Goal: Task Accomplishment & Management: Manage account settings

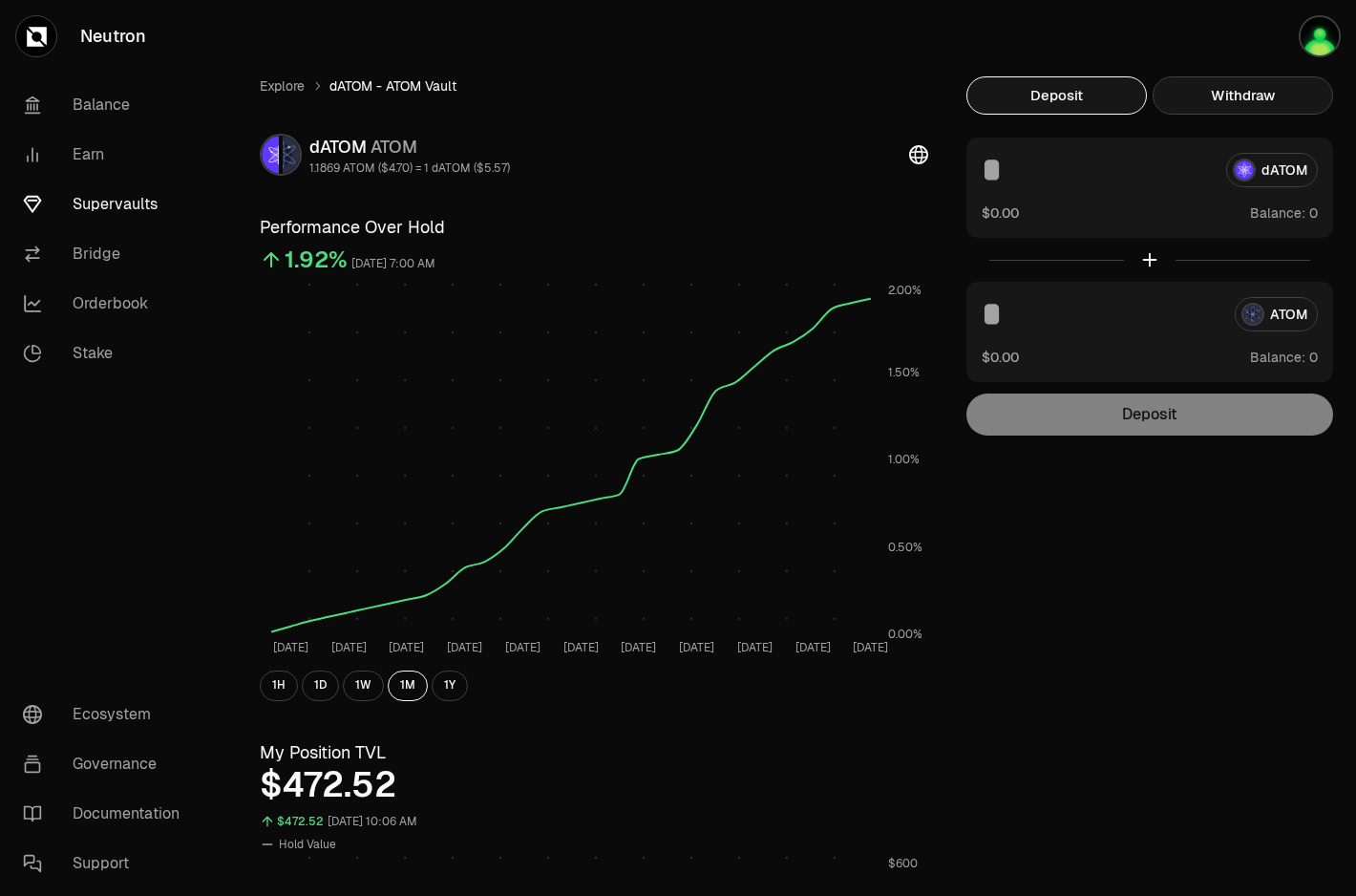
click at [1268, 103] on button "Withdraw" at bounding box center [1242, 96] width 180 height 38
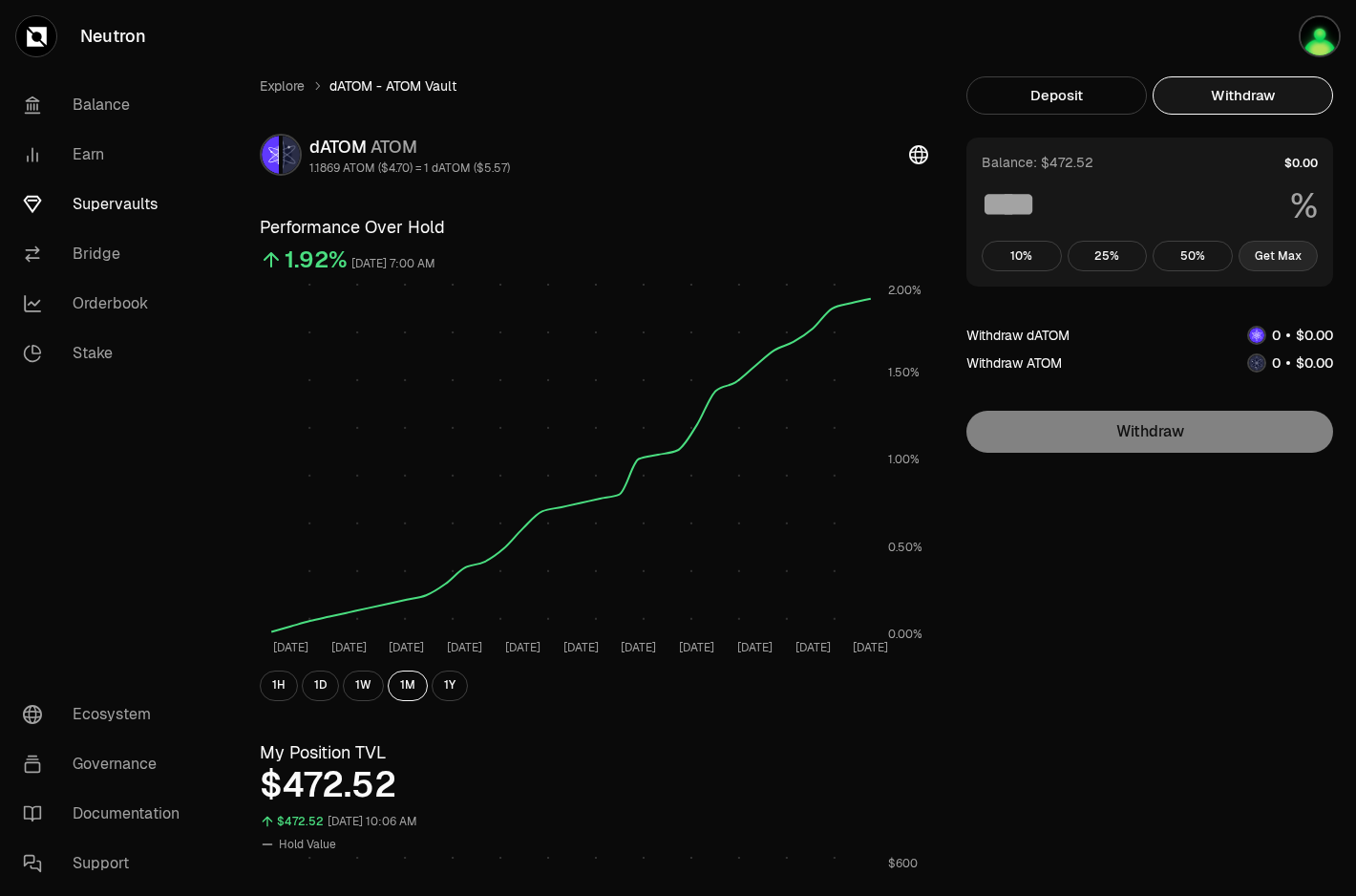
click at [1287, 266] on button "Get Max" at bounding box center [1278, 255] width 80 height 31
type input "***"
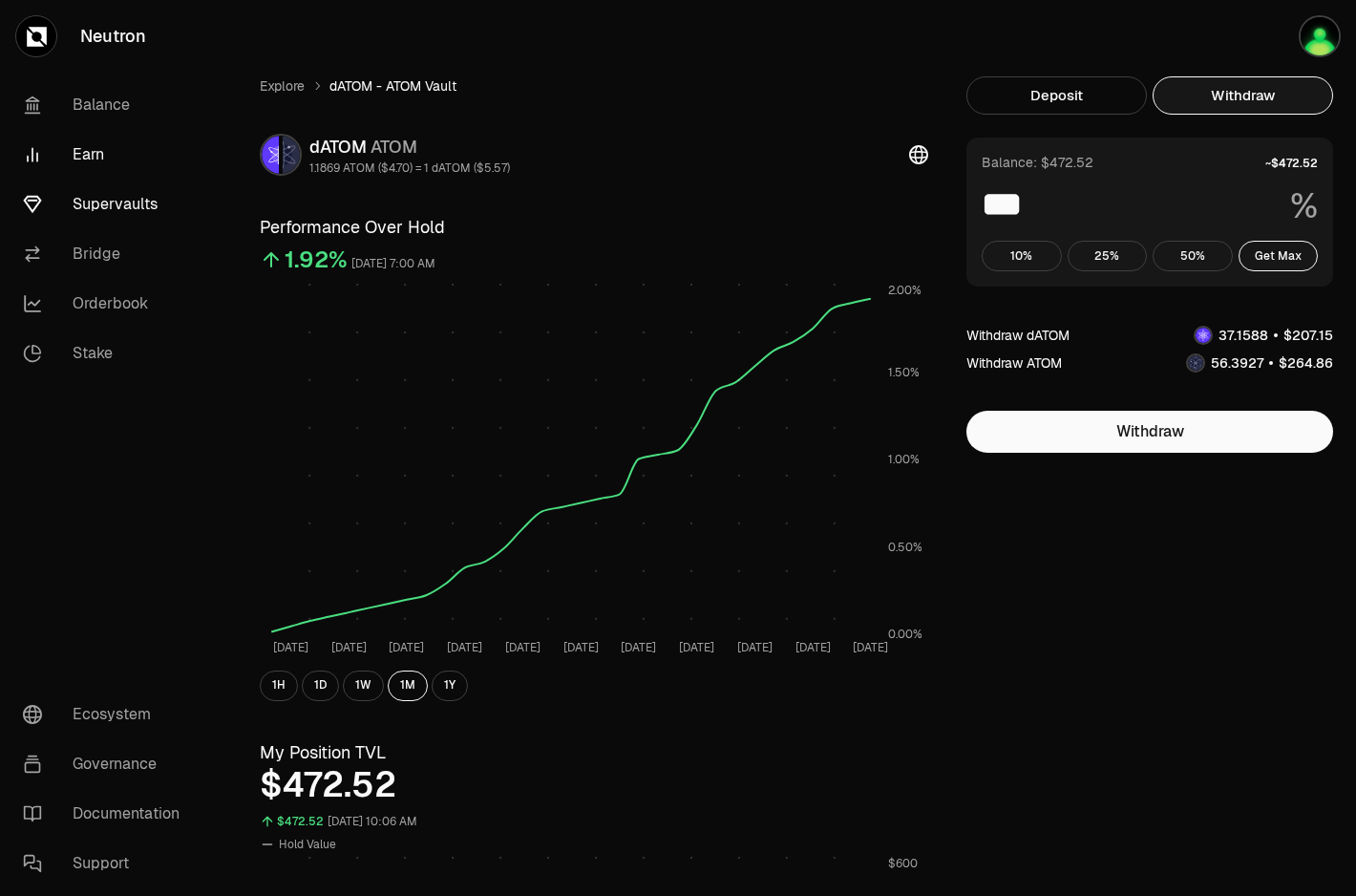
click at [95, 153] on link "Earn" at bounding box center [107, 154] width 198 height 50
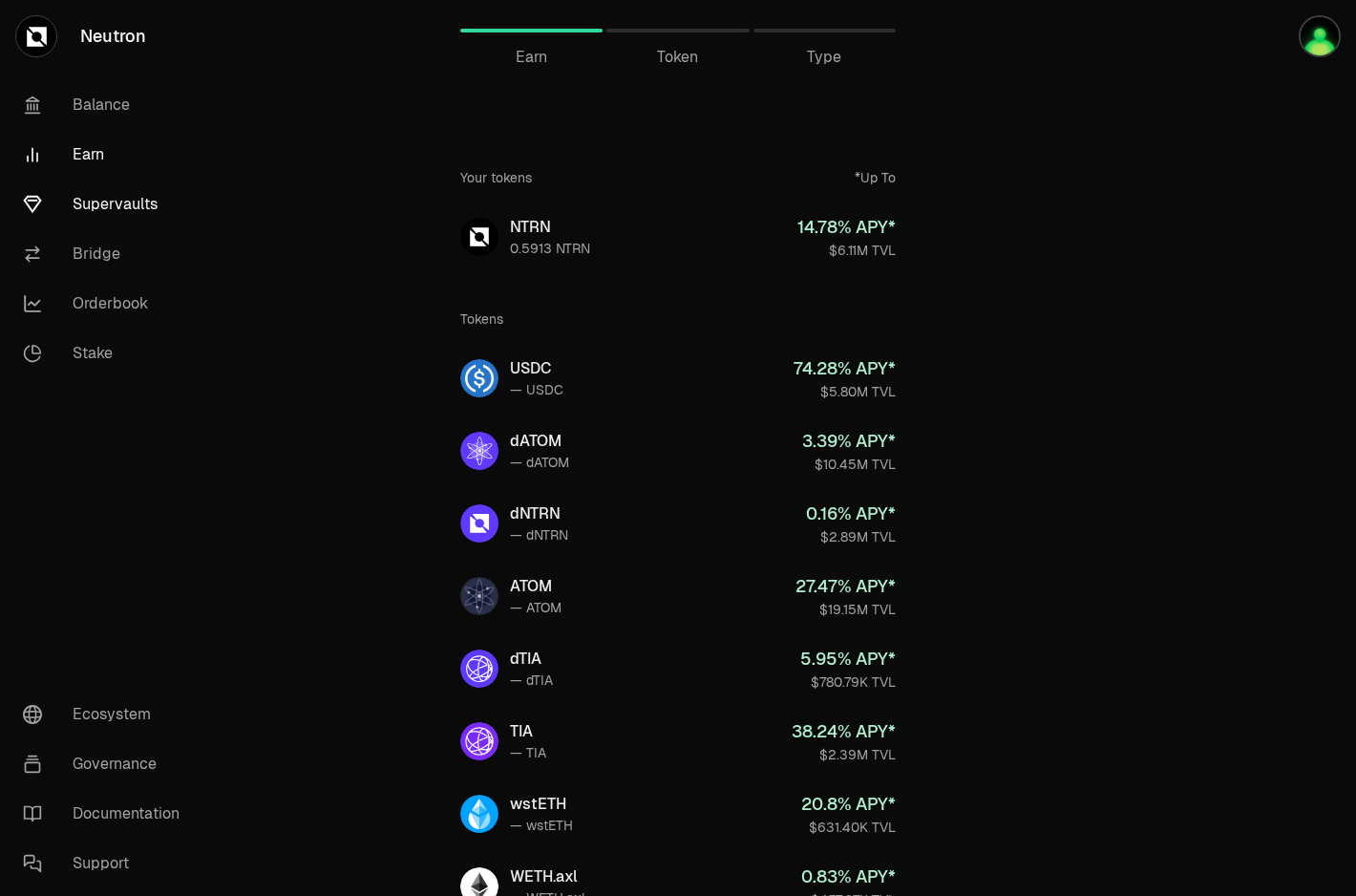
click at [130, 198] on link "Supervaults" at bounding box center [107, 204] width 198 height 50
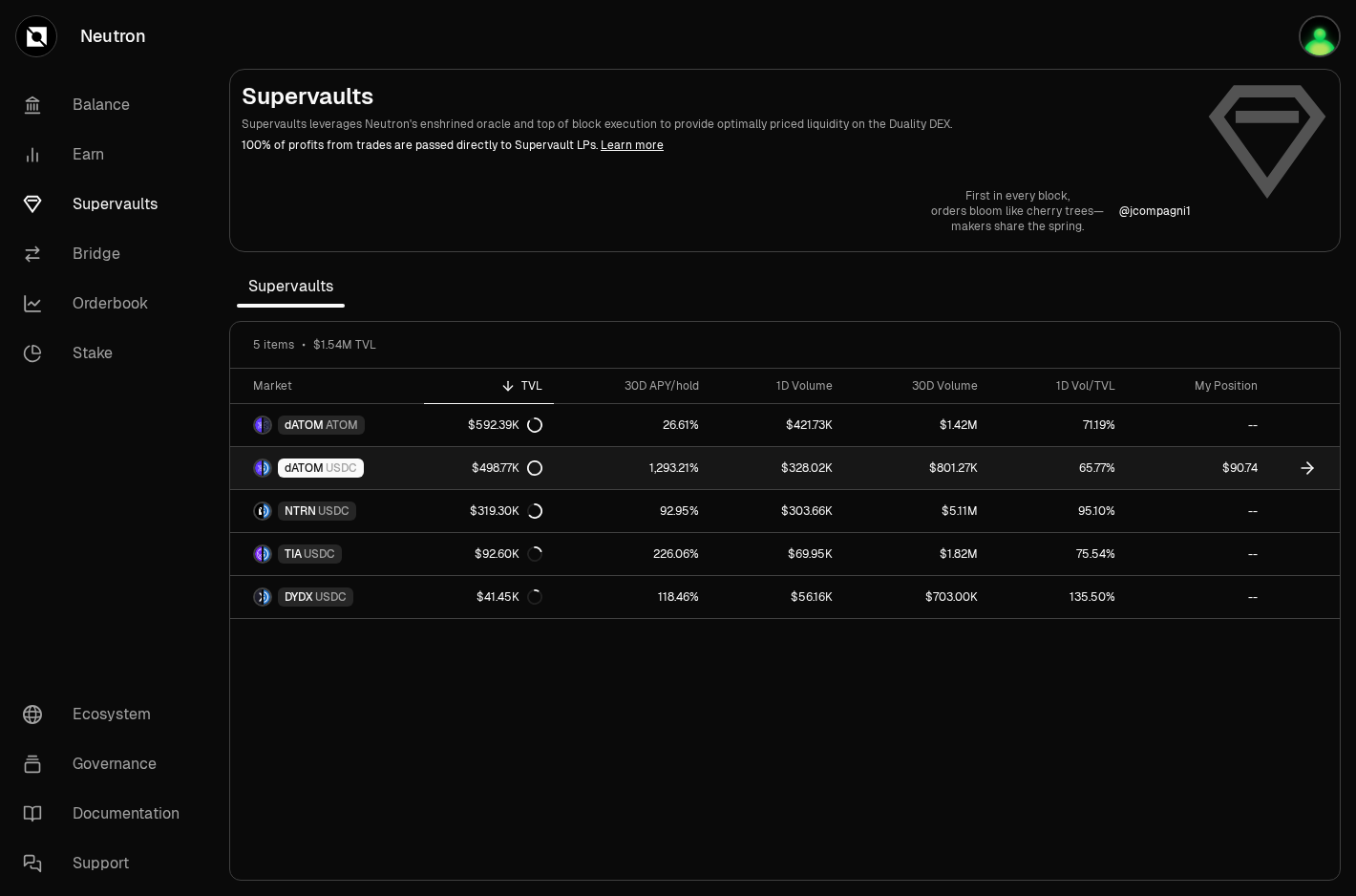
click at [524, 469] on div "$498.77K" at bounding box center [507, 467] width 71 height 15
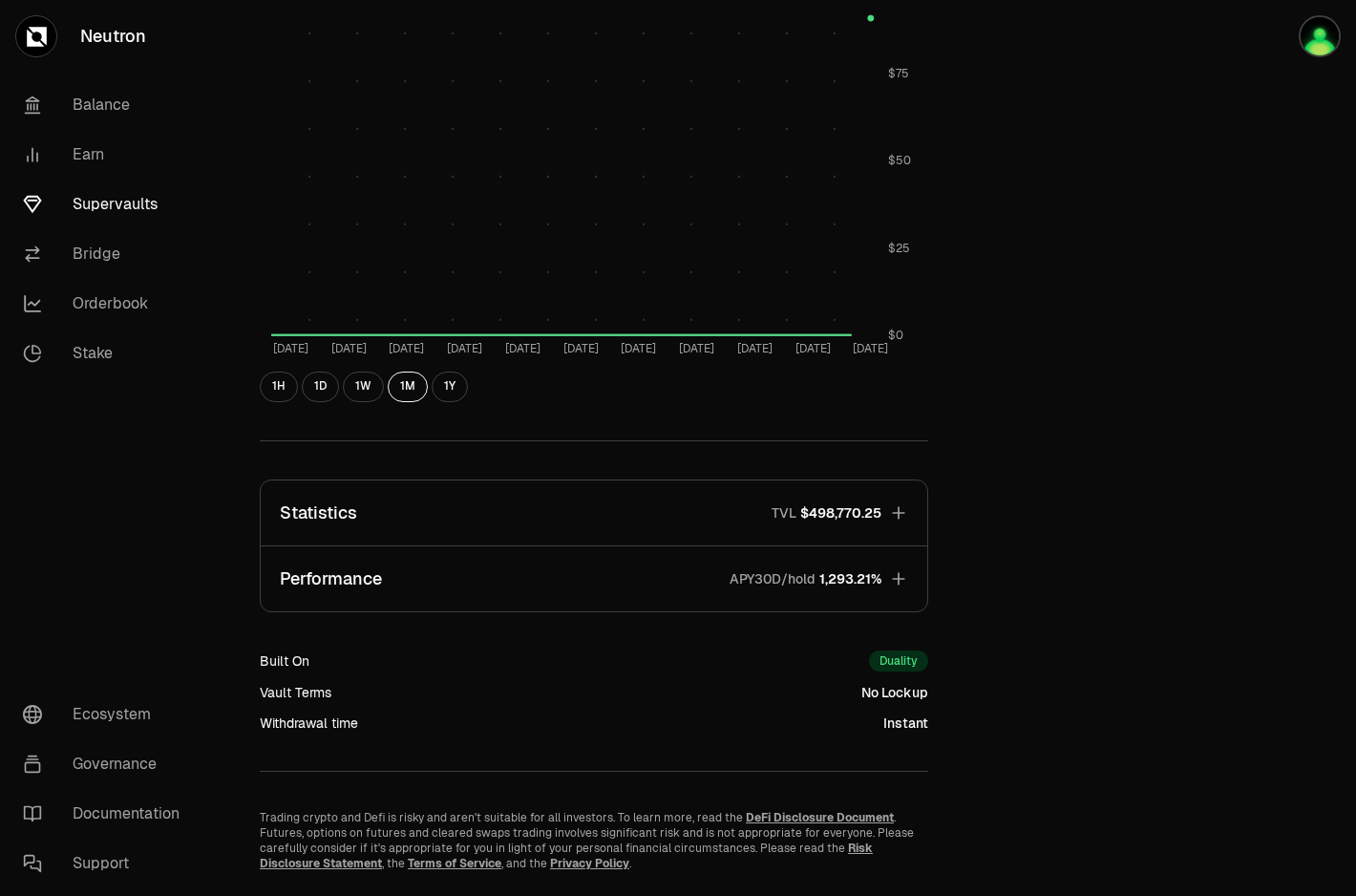
scroll to position [877, 0]
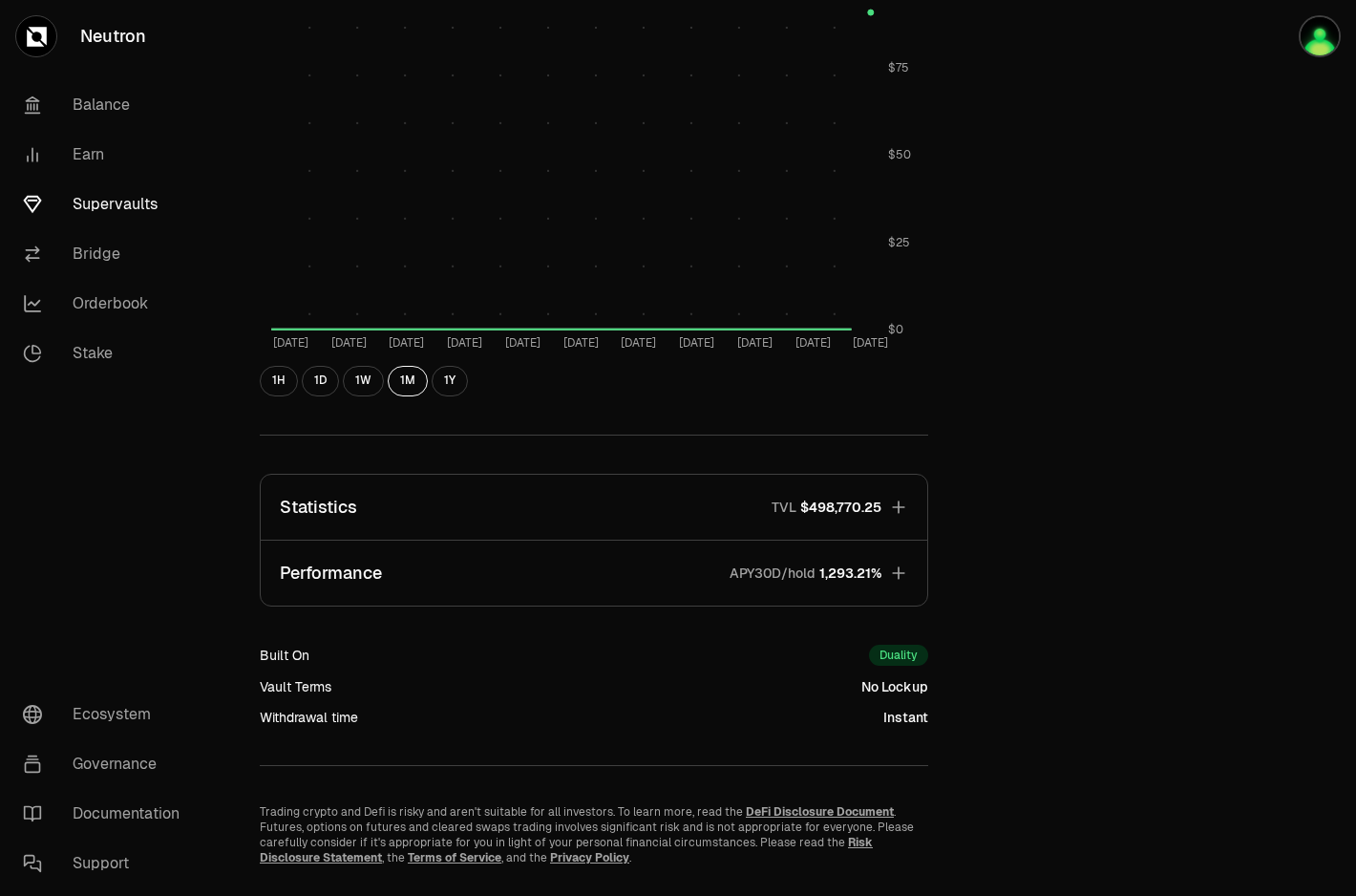
click at [906, 506] on icon "button" at bounding box center [898, 506] width 19 height 19
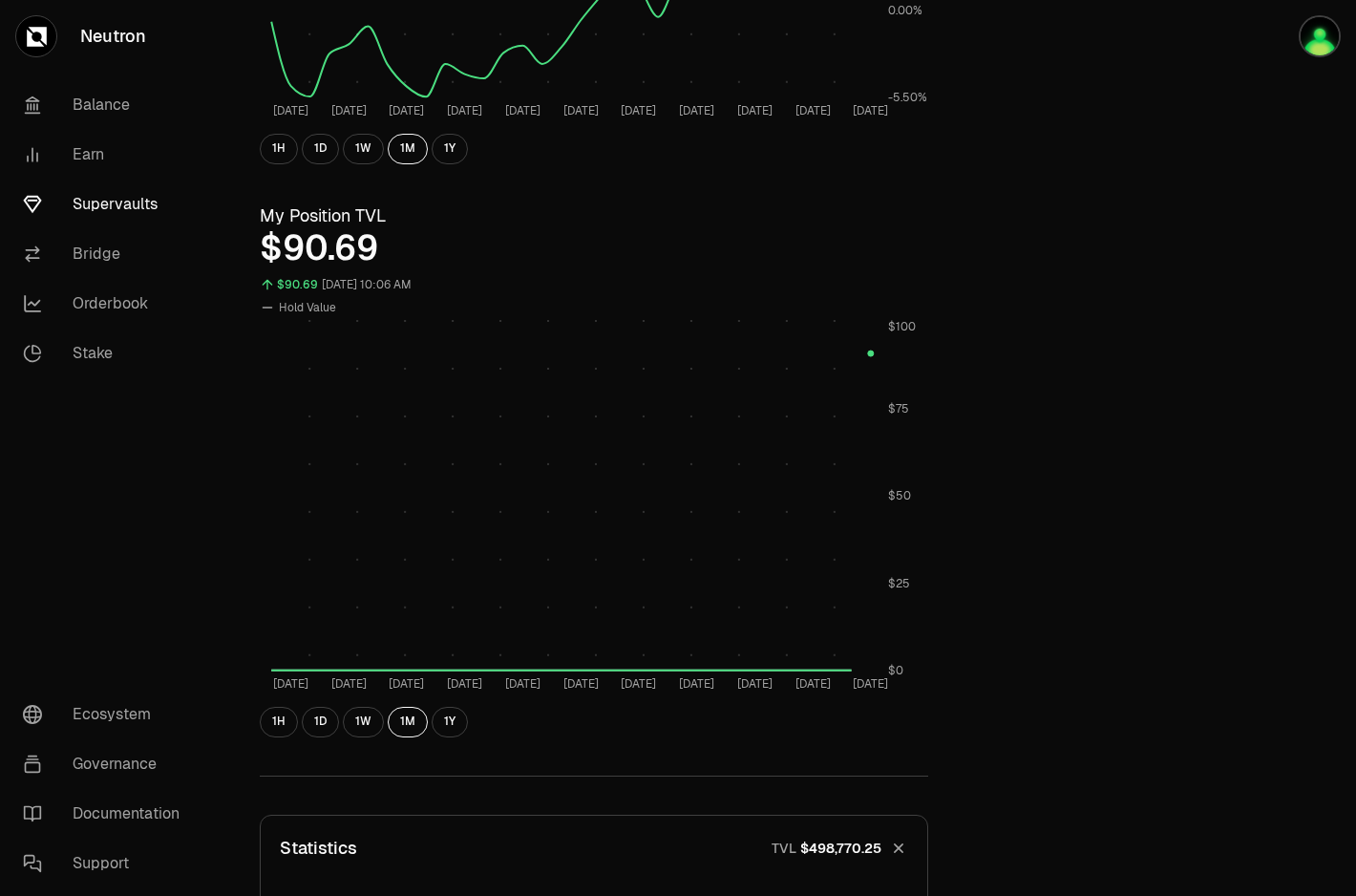
scroll to position [0, 0]
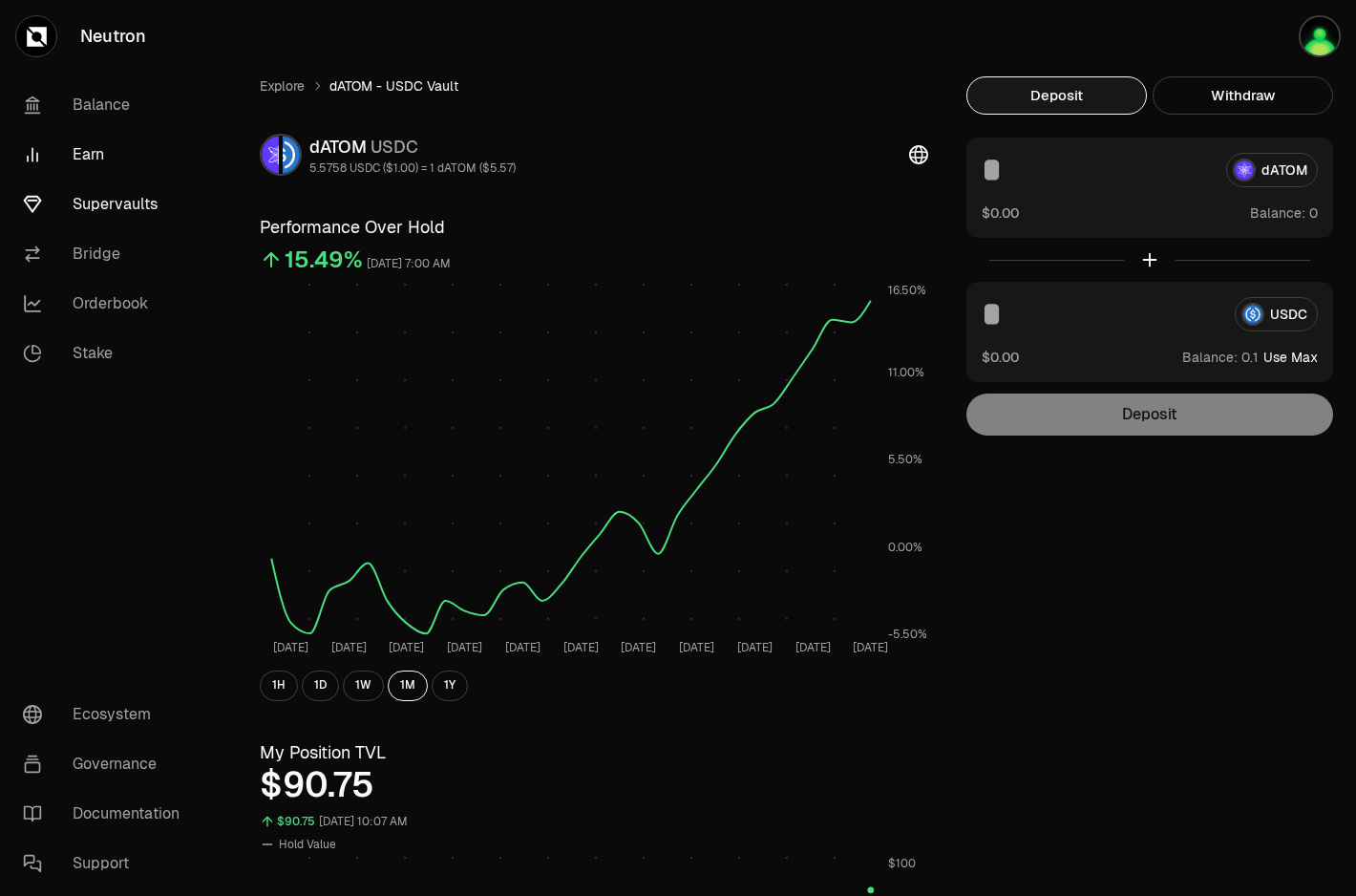
click at [88, 161] on link "Earn" at bounding box center [107, 154] width 198 height 50
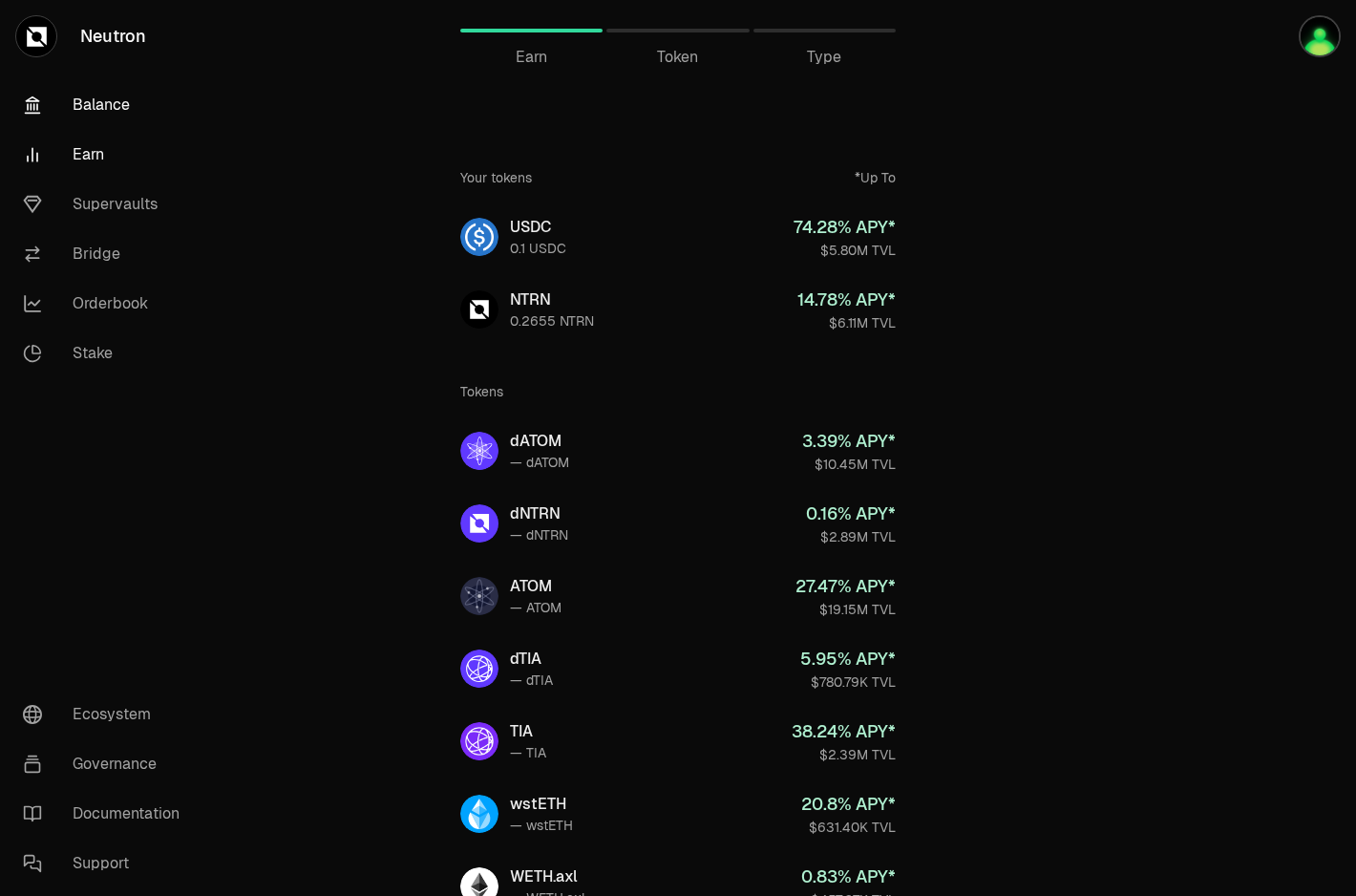
click at [122, 99] on link "Balance" at bounding box center [107, 105] width 198 height 50
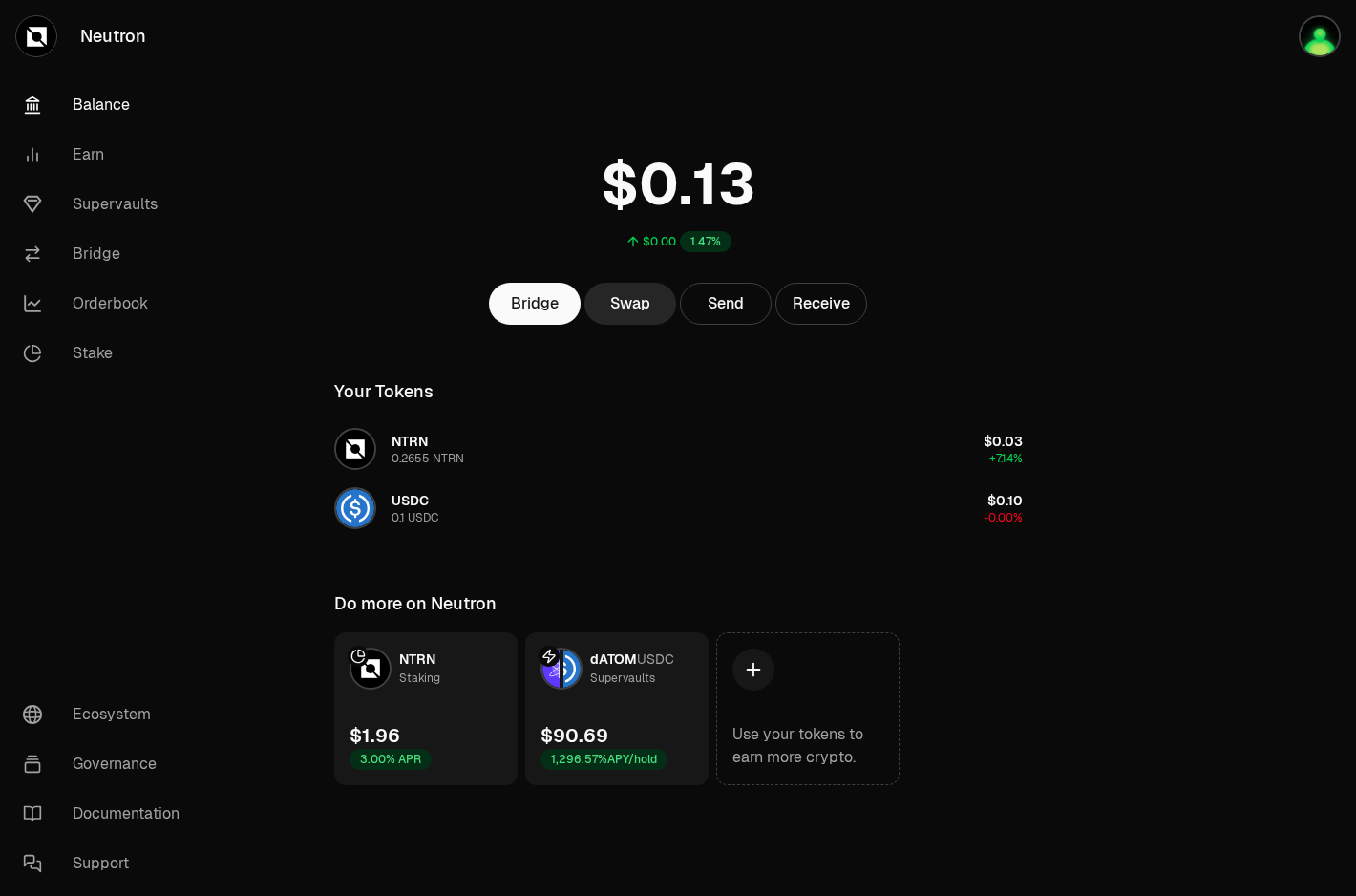
click at [634, 717] on link "dATOM USDC Supervaults $90.69 1,296.57% APY/hold" at bounding box center [617, 708] width 183 height 152
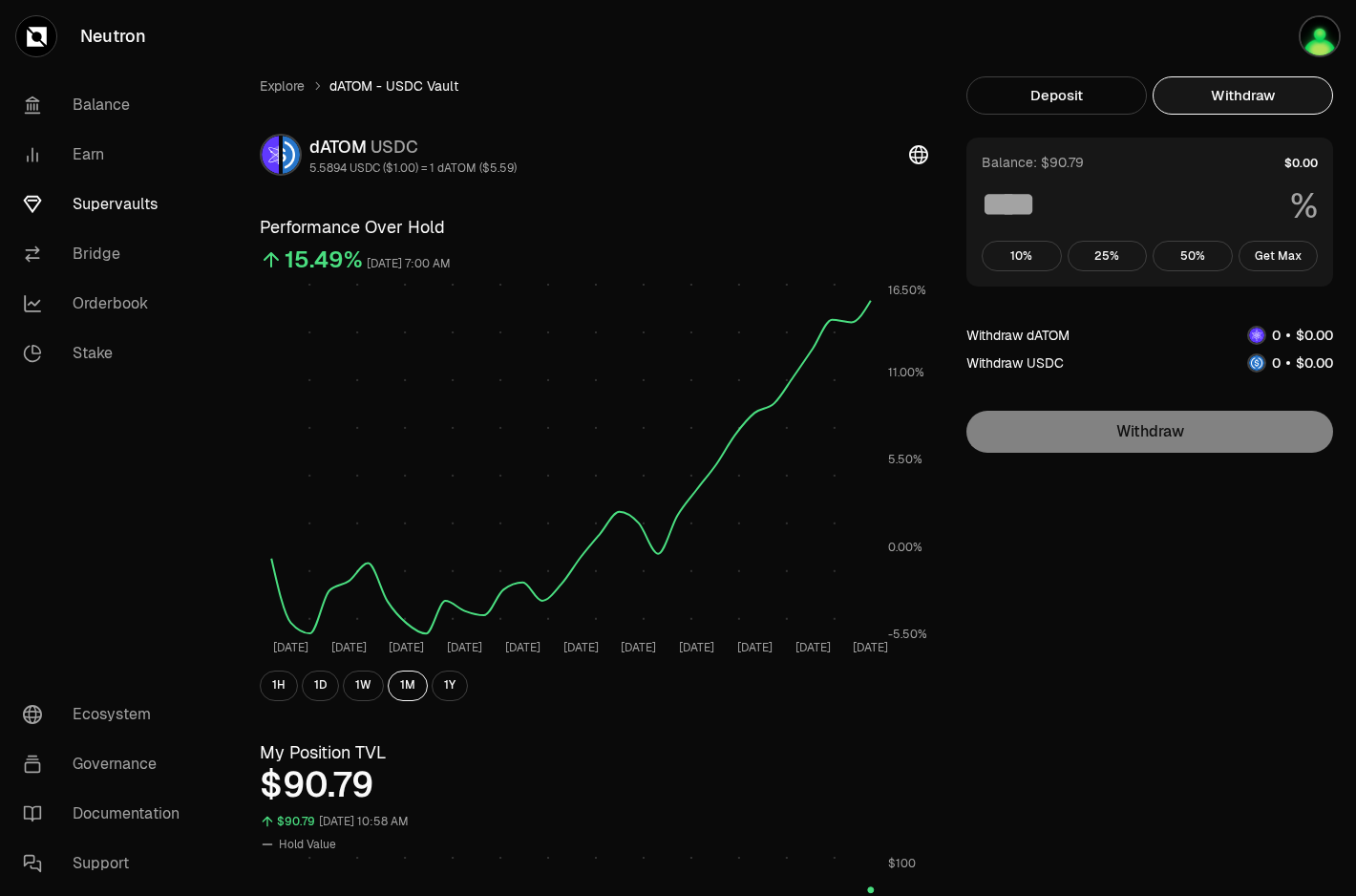
click at [1271, 93] on button "Withdraw" at bounding box center [1242, 96] width 180 height 38
click at [1274, 253] on button "Get Max" at bounding box center [1278, 255] width 80 height 31
type input "***"
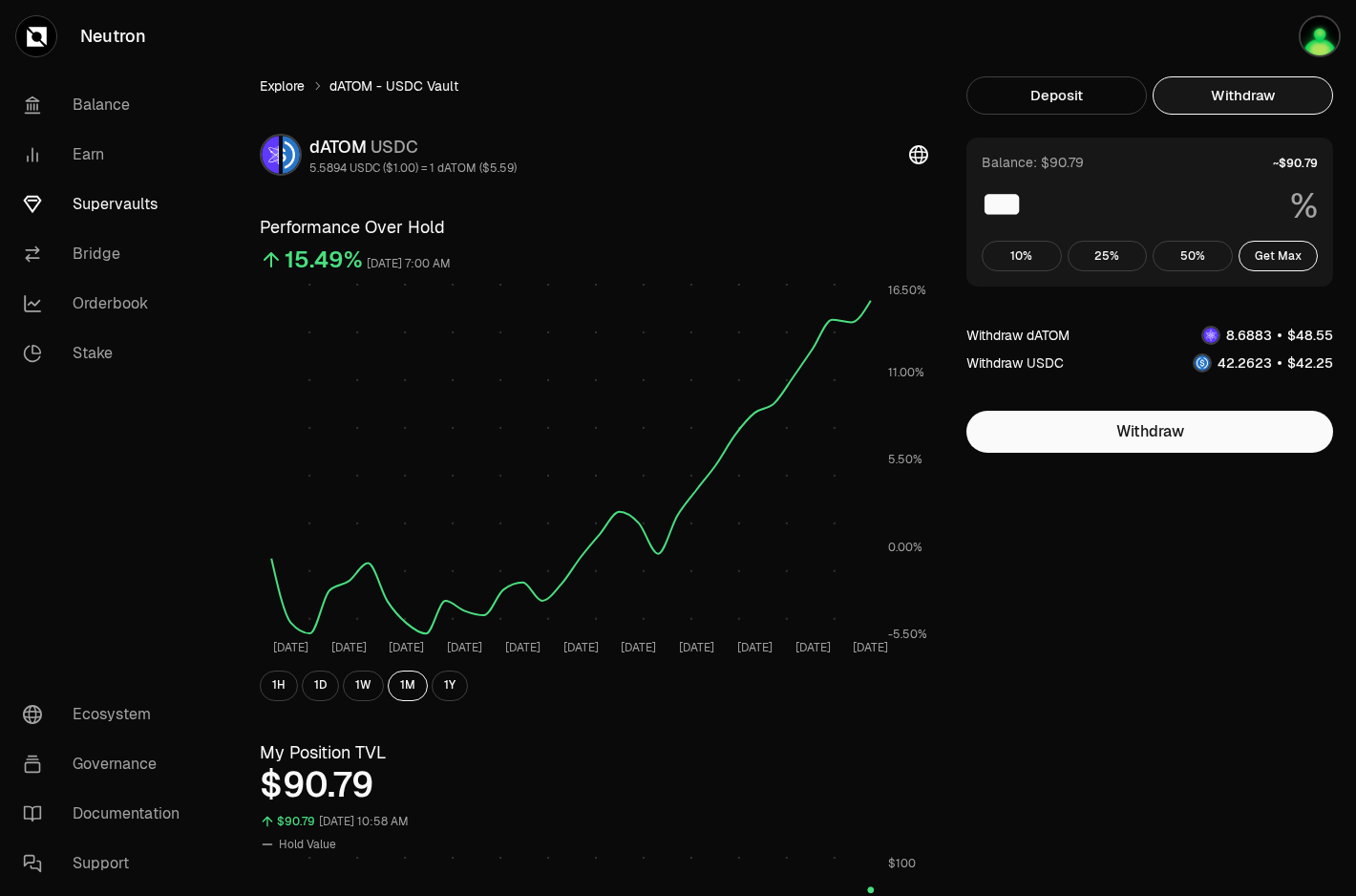
click at [275, 92] on link "Explore" at bounding box center [282, 86] width 45 height 19
